Goal: Task Accomplishment & Management: Use online tool/utility

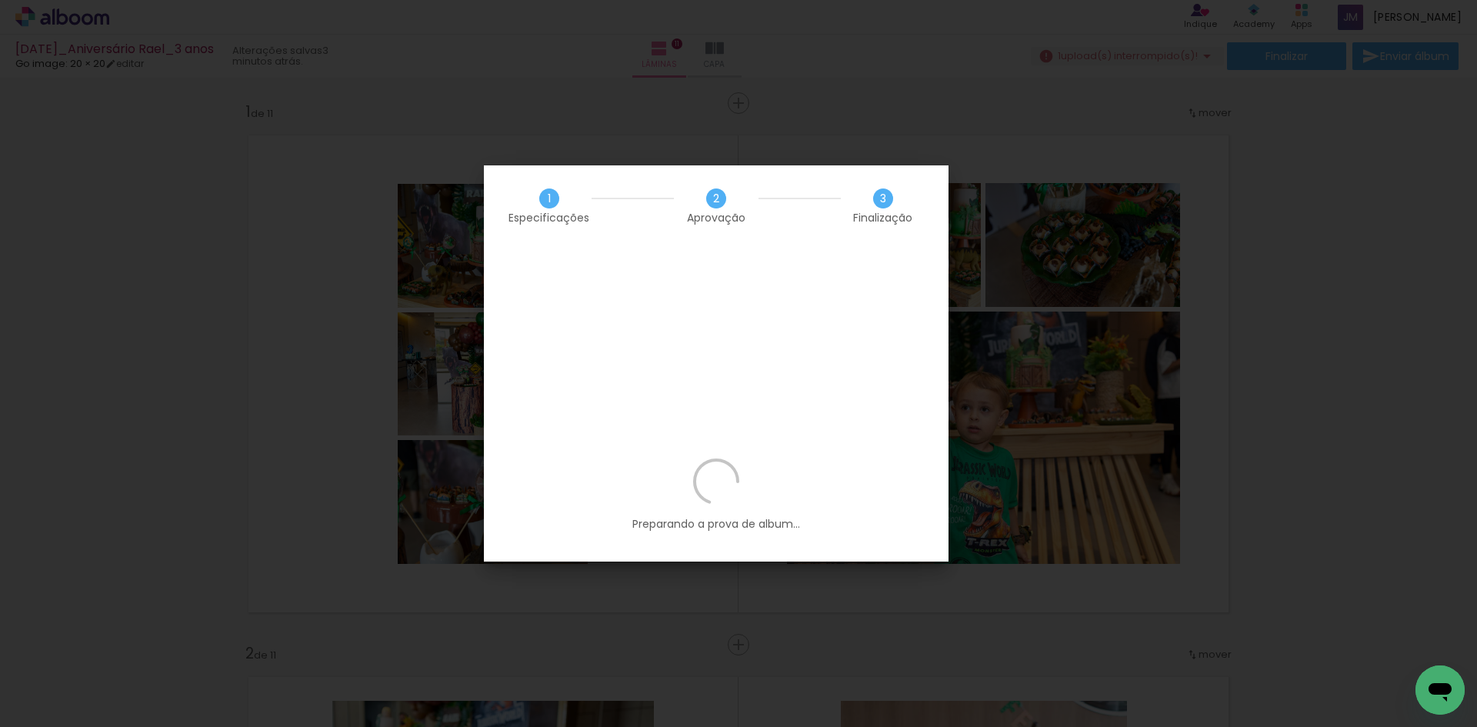
scroll to position [692, 0]
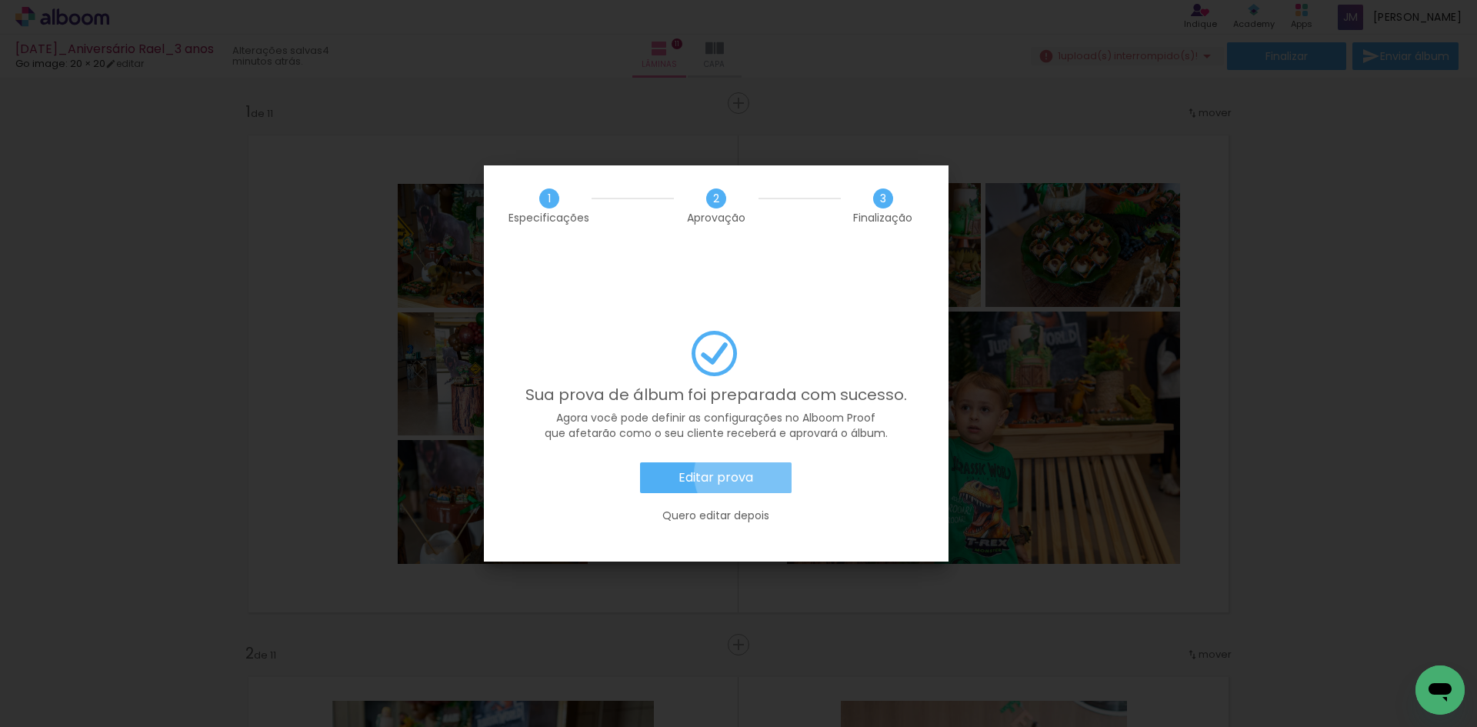
click at [0, 0] on slot "Editar prova" at bounding box center [0, 0] width 0 height 0
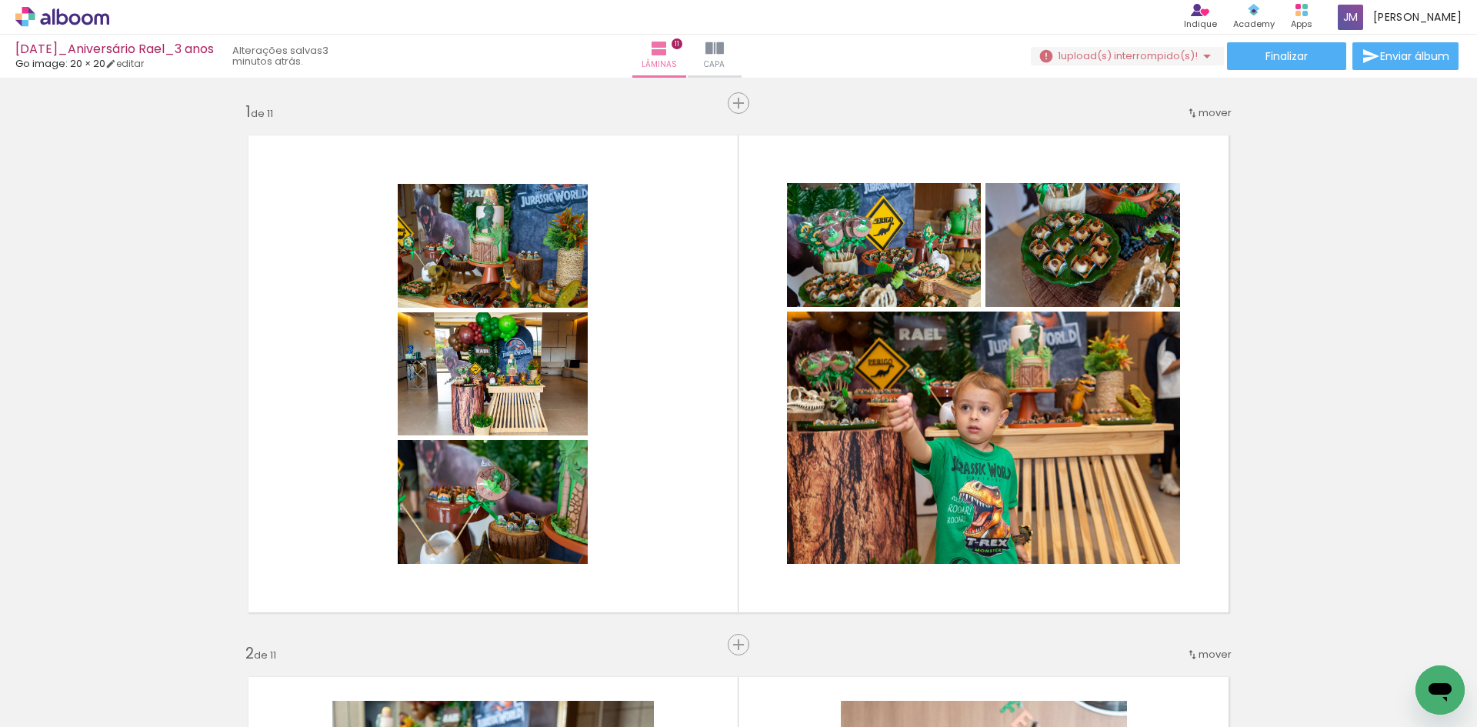
scroll to position [692, 0]
